Goal: Task Accomplishment & Management: Manage account settings

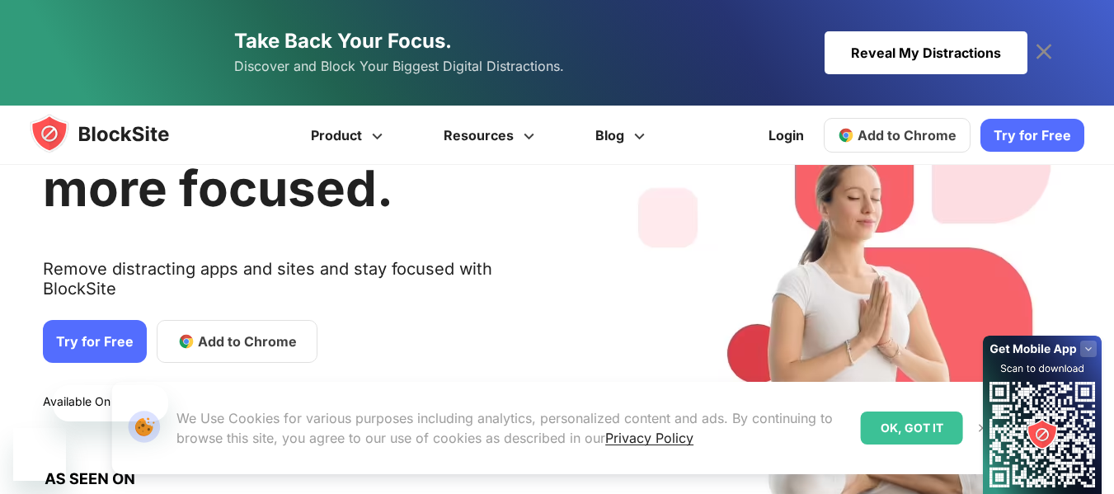
scroll to position [124, 0]
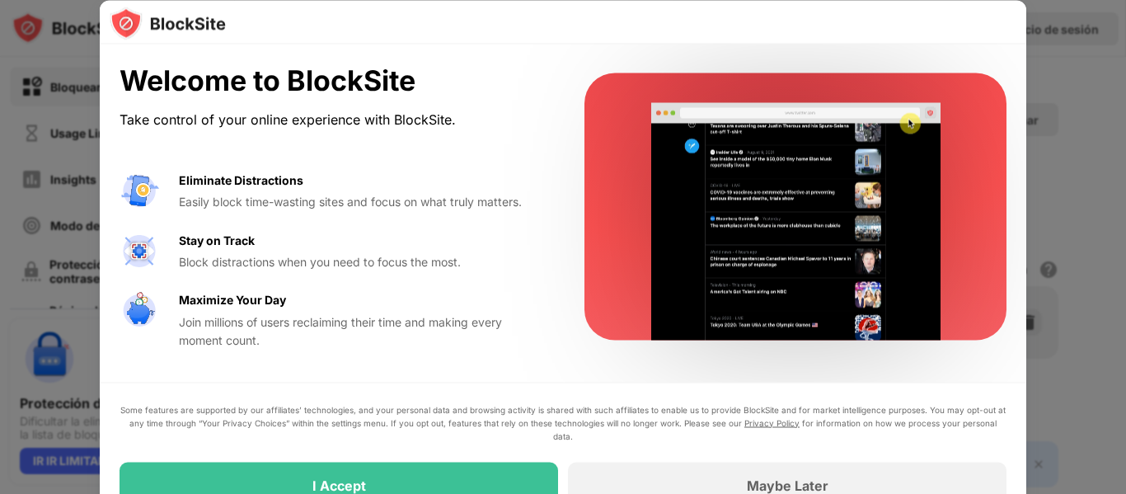
click at [1082, 96] on div at bounding box center [563, 247] width 1126 height 494
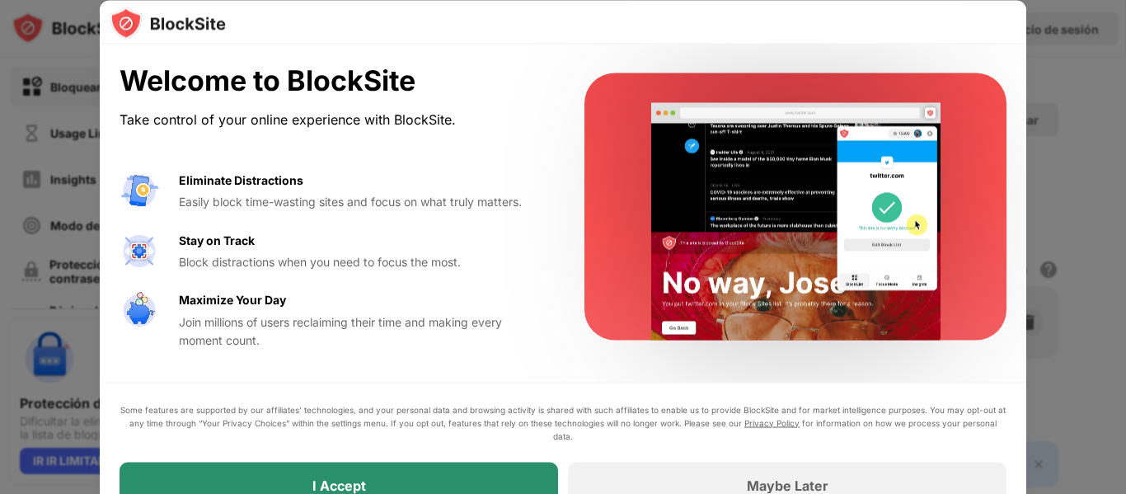
click at [422, 476] on div "I Accept" at bounding box center [339, 485] width 439 height 46
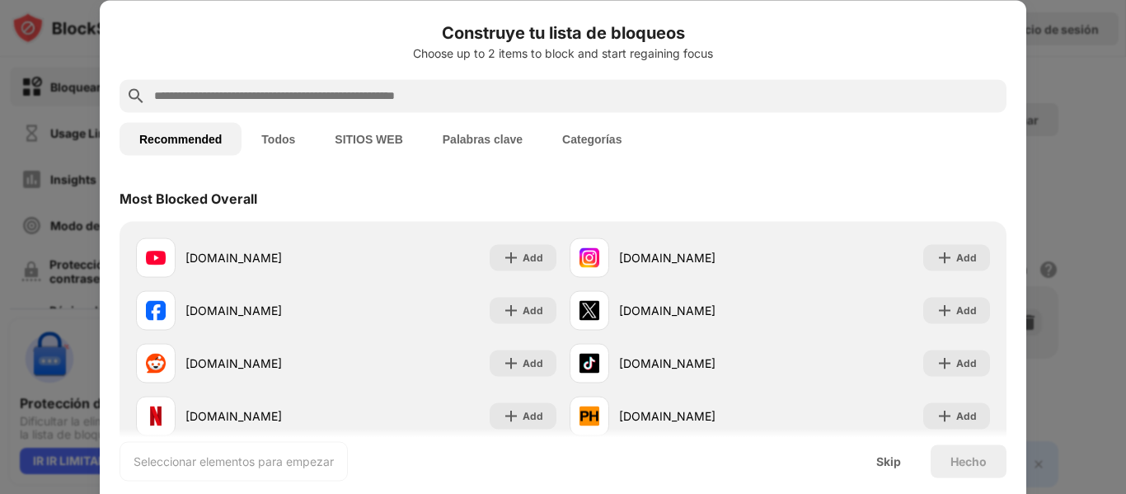
click at [348, 142] on button "SITIOS WEB" at bounding box center [368, 138] width 107 height 33
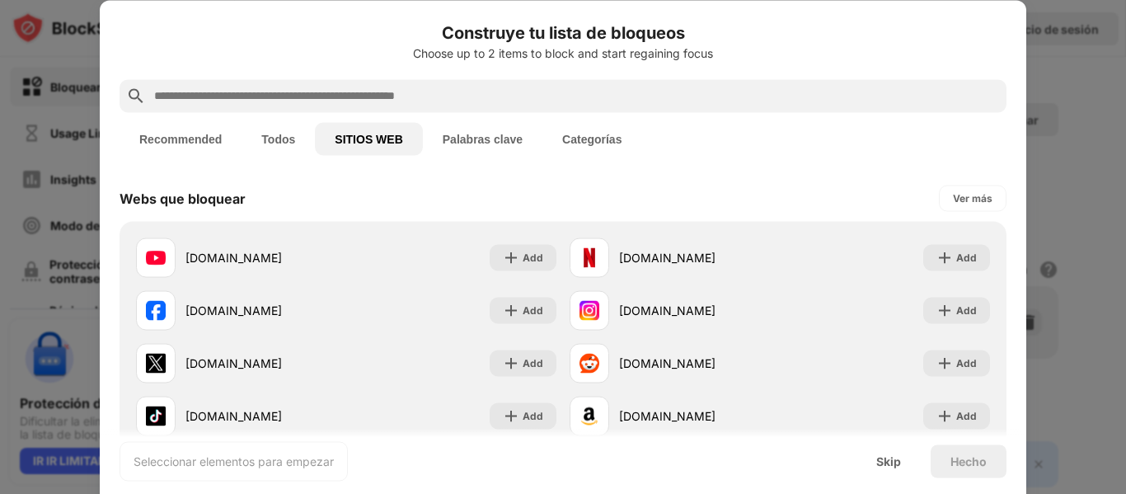
click at [406, 94] on input "text" at bounding box center [576, 96] width 847 height 20
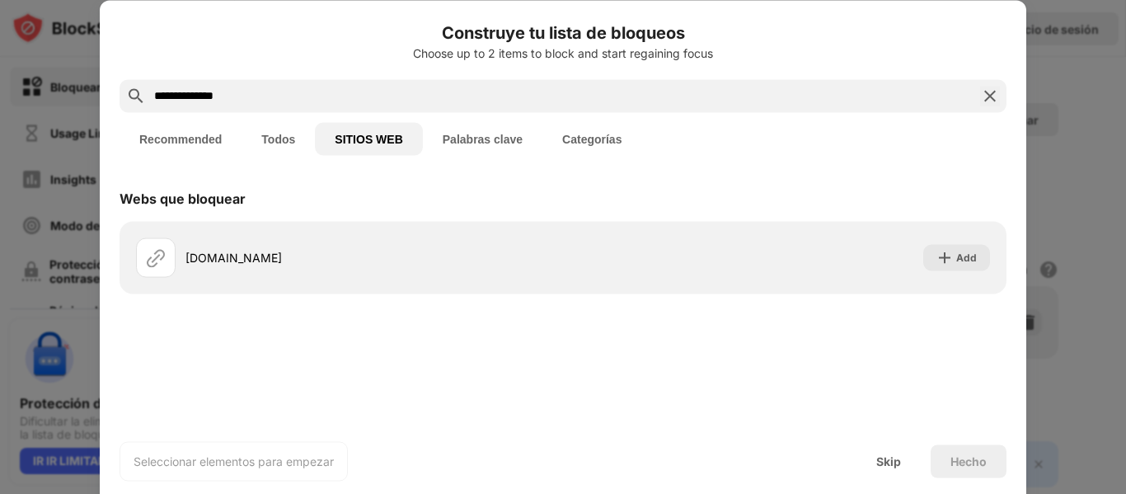
type input "**********"
drag, startPoint x: 383, startPoint y: 92, endPoint x: 104, endPoint y: 89, distance: 279.5
click at [104, 89] on div "**********" at bounding box center [563, 264] width 927 height 528
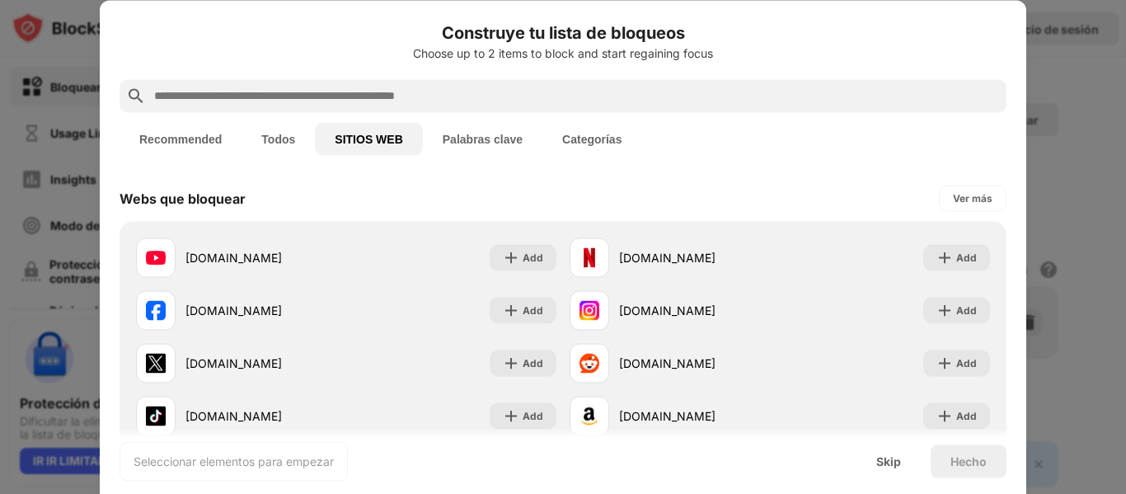
paste input "**********"
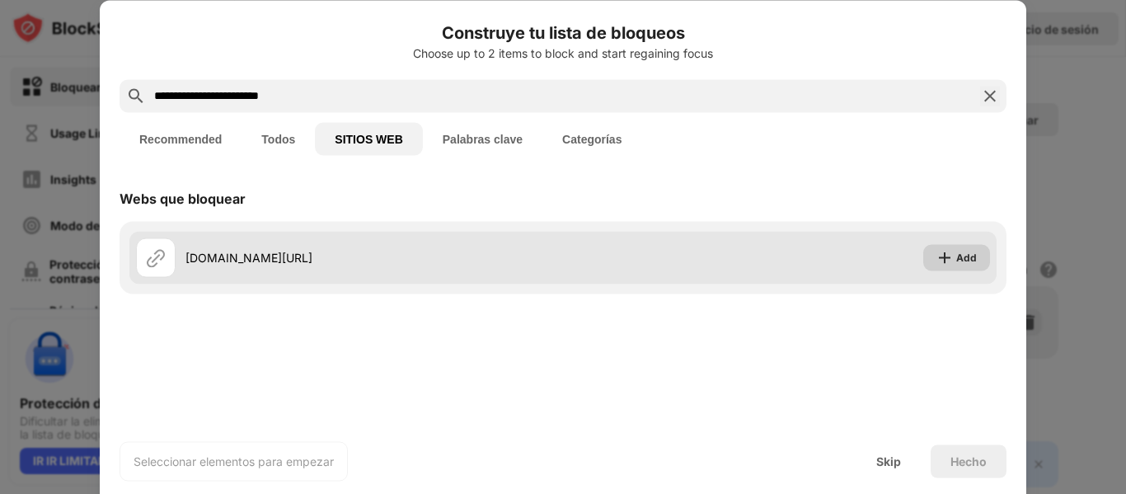
type input "**********"
click at [946, 265] on div "Add" at bounding box center [956, 257] width 67 height 26
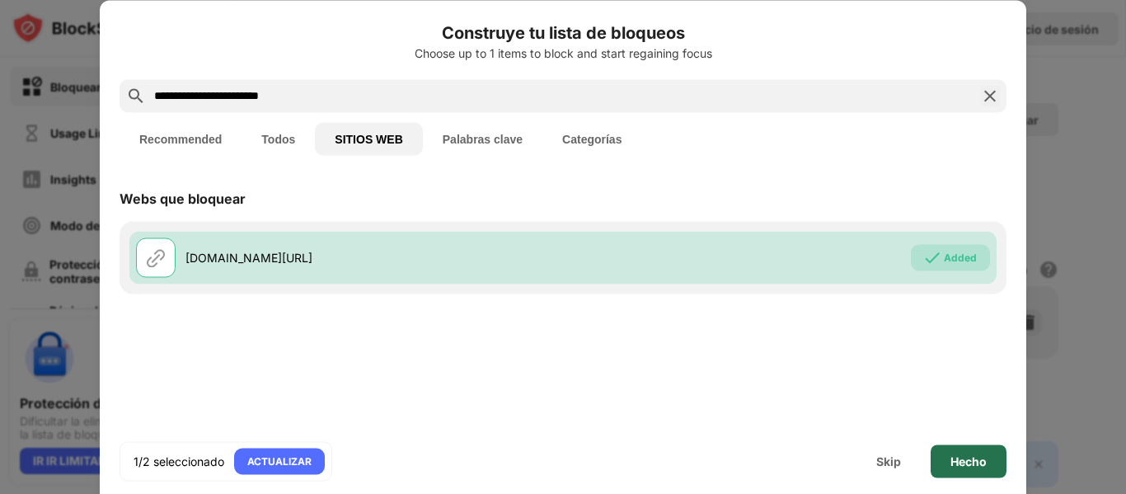
click at [974, 476] on div "Hecho" at bounding box center [969, 460] width 76 height 33
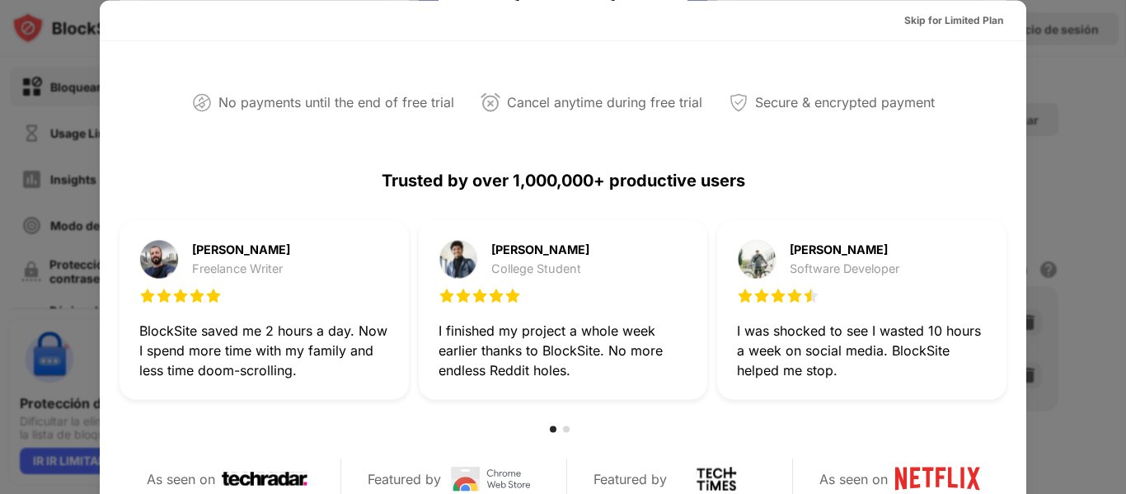
scroll to position [353, 0]
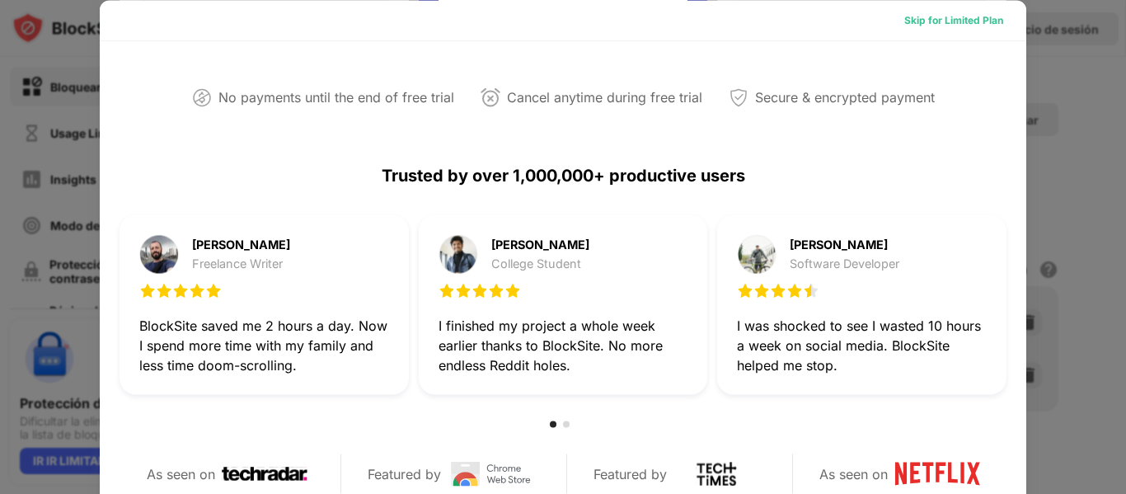
click at [957, 20] on div "Skip for Limited Plan" at bounding box center [953, 20] width 99 height 16
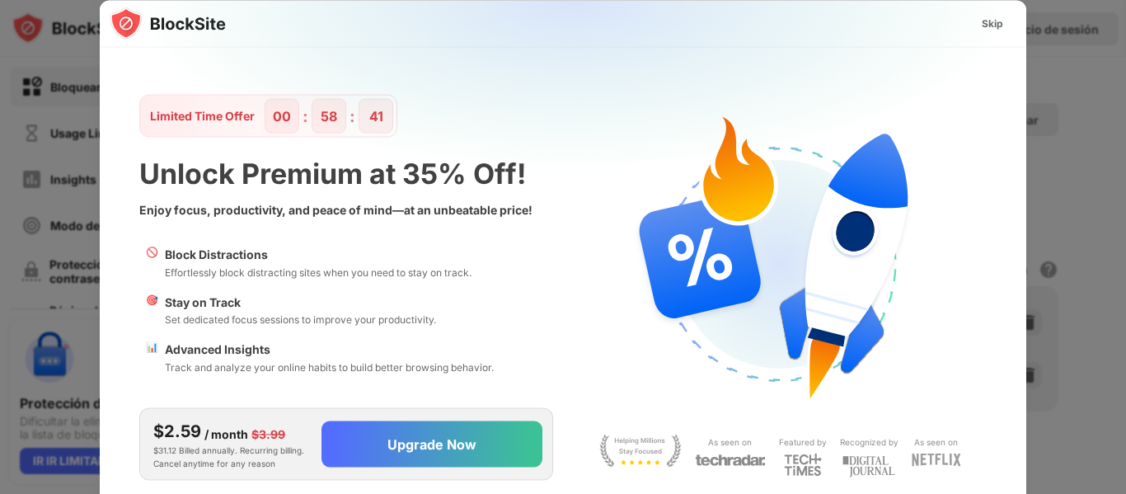
scroll to position [0, 0]
click at [983, 19] on div "Skip" at bounding box center [992, 23] width 21 height 16
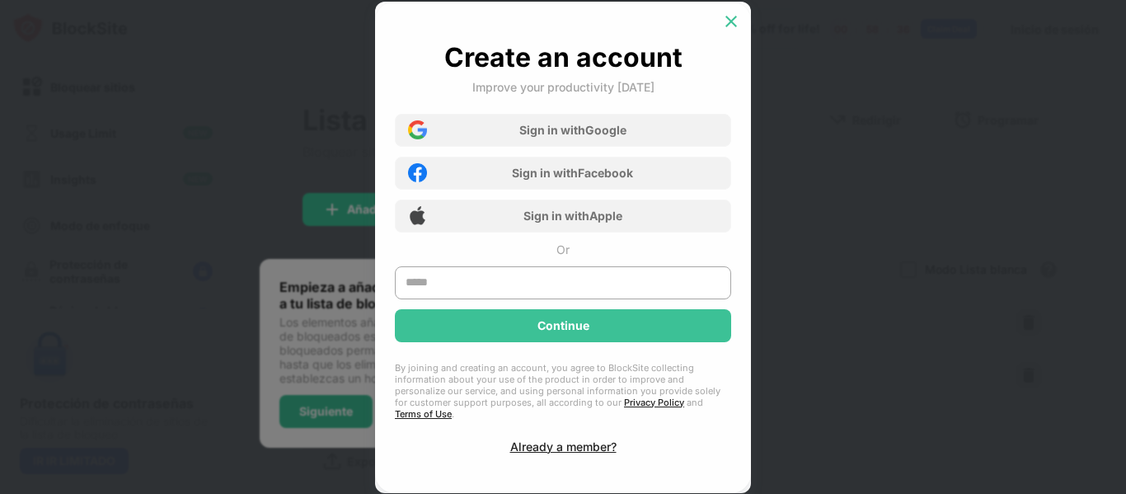
click at [730, 22] on img at bounding box center [731, 21] width 16 height 16
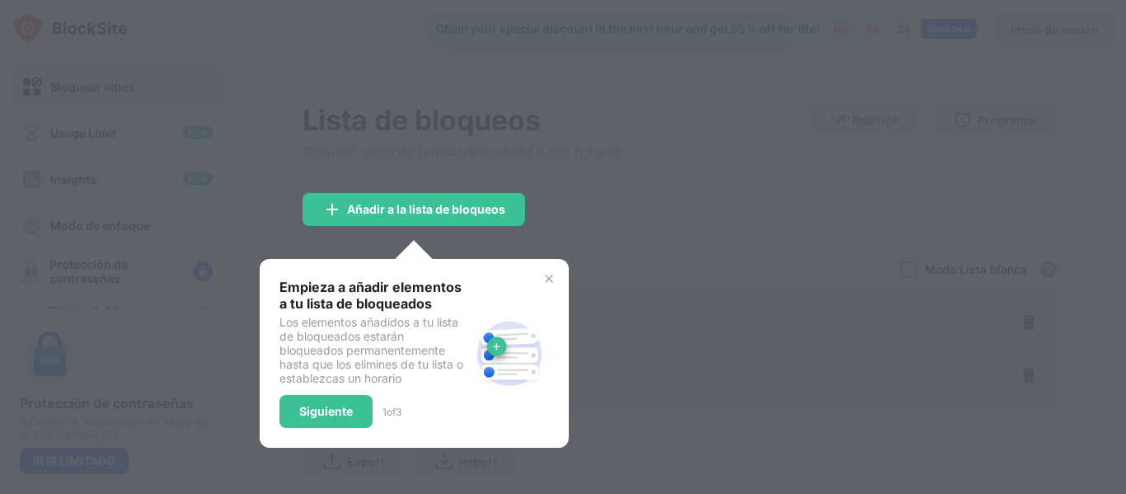
click at [476, 149] on div at bounding box center [563, 247] width 1126 height 494
click at [358, 392] on div "Empieza a añadir elementos a tu lista de bloqueados Los elementos añadidos a tu…" at bounding box center [374, 353] width 190 height 149
click at [354, 397] on div "Siguiente" at bounding box center [325, 411] width 93 height 33
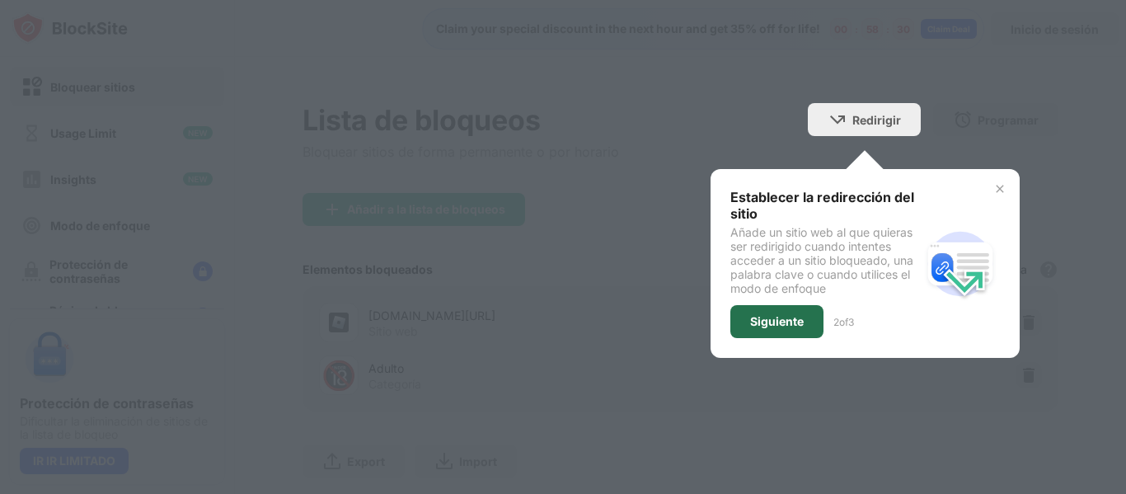
click at [781, 318] on div "Siguiente" at bounding box center [777, 321] width 54 height 13
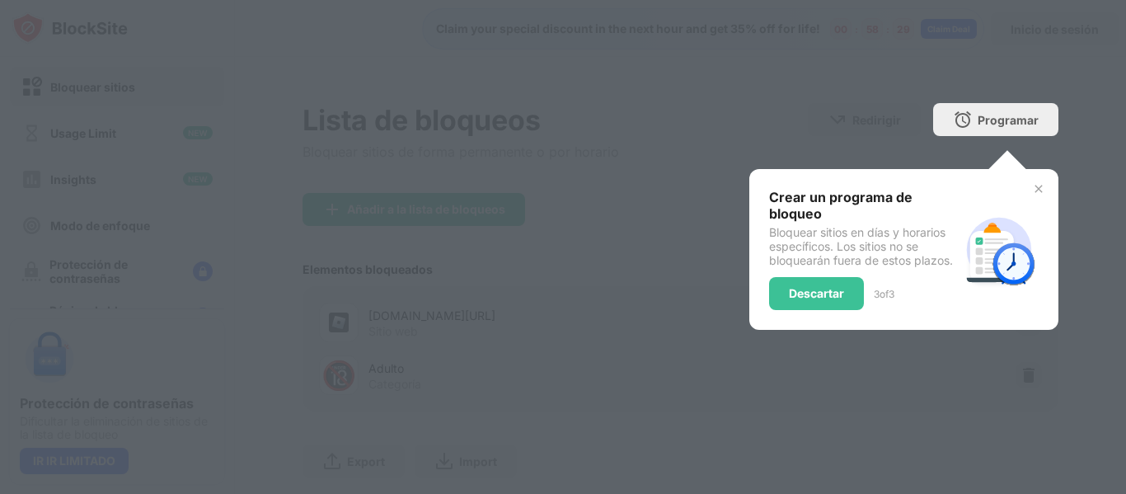
click at [781, 318] on div "Crear un programa de bloqueo Bloquear sitios en días y horarios específicos. Lo…" at bounding box center [903, 249] width 309 height 161
click at [794, 296] on div "Descartar" at bounding box center [816, 293] width 55 height 13
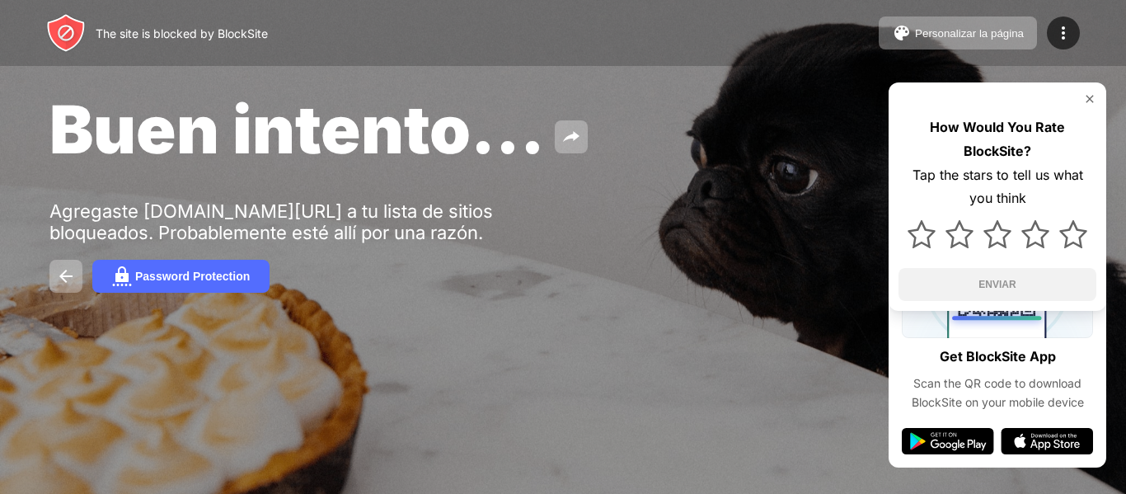
click at [1087, 95] on img at bounding box center [1089, 98] width 13 height 13
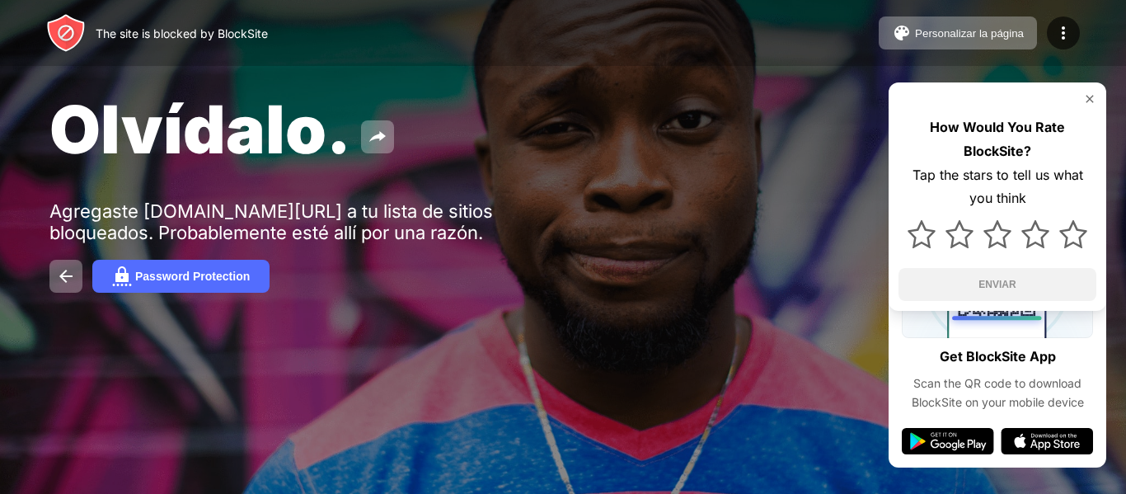
click at [1096, 96] on img at bounding box center [1089, 98] width 13 height 13
